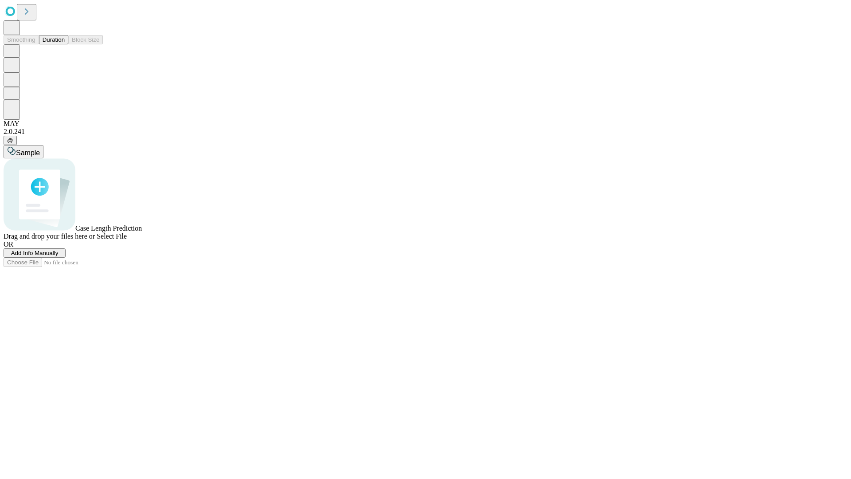
click at [65, 44] on button "Duration" at bounding box center [53, 39] width 29 height 9
click at [58, 256] on span "Add Info Manually" at bounding box center [34, 252] width 47 height 7
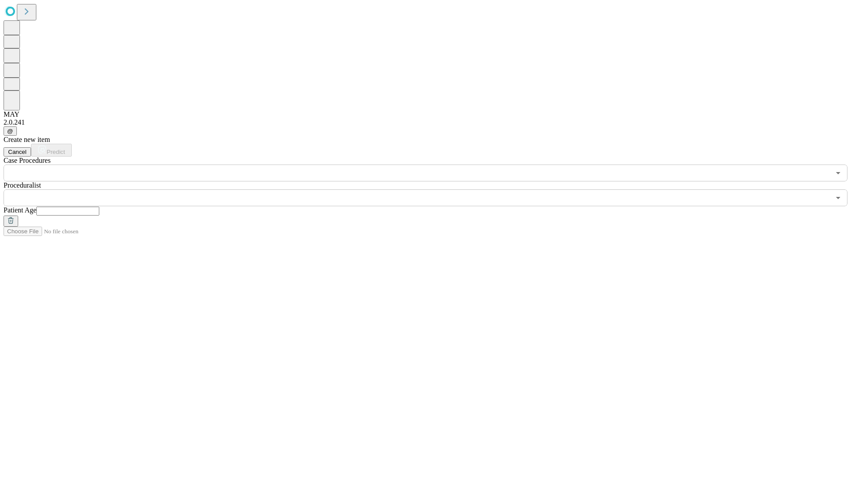
click at [99, 206] on input "text" at bounding box center [67, 210] width 63 height 9
type input "**"
click at [432, 189] on input "text" at bounding box center [417, 197] width 826 height 17
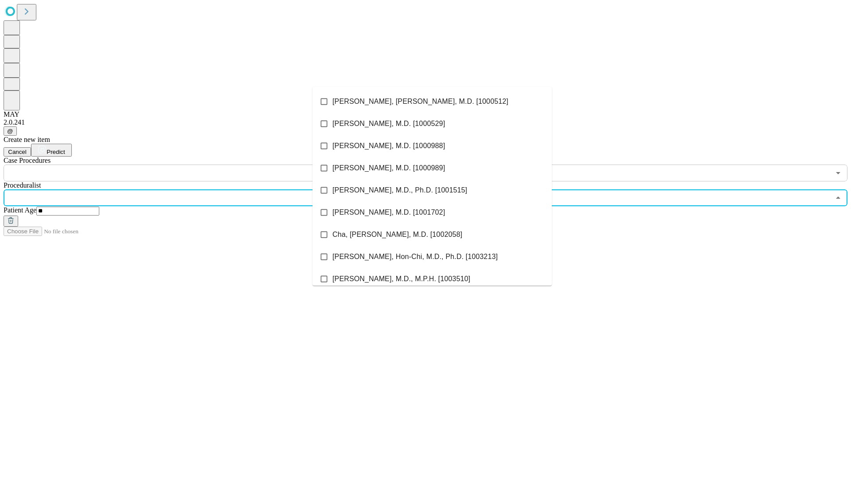
click at [432, 101] on li "[PERSON_NAME], [PERSON_NAME], M.D. [1000512]" at bounding box center [431, 101] width 239 height 22
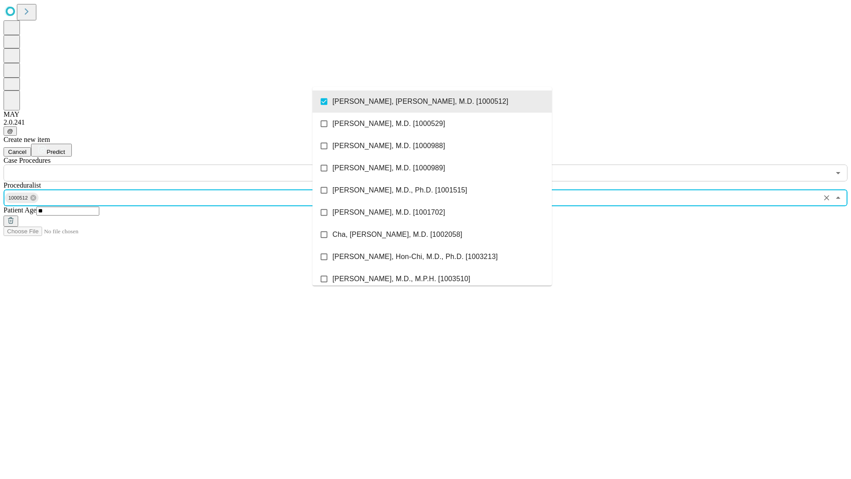
click at [186, 164] on input "text" at bounding box center [417, 172] width 826 height 17
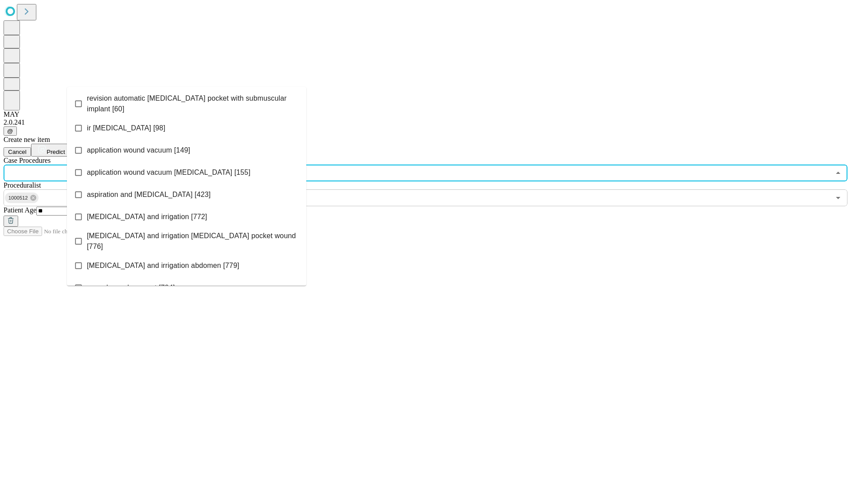
click at [187, 101] on span "revision automatic [MEDICAL_DATA] pocket with submuscular implant [60]" at bounding box center [193, 103] width 212 height 21
click at [65, 148] on span "Predict" at bounding box center [56, 151] width 18 height 7
